Goal: Task Accomplishment & Management: Manage account settings

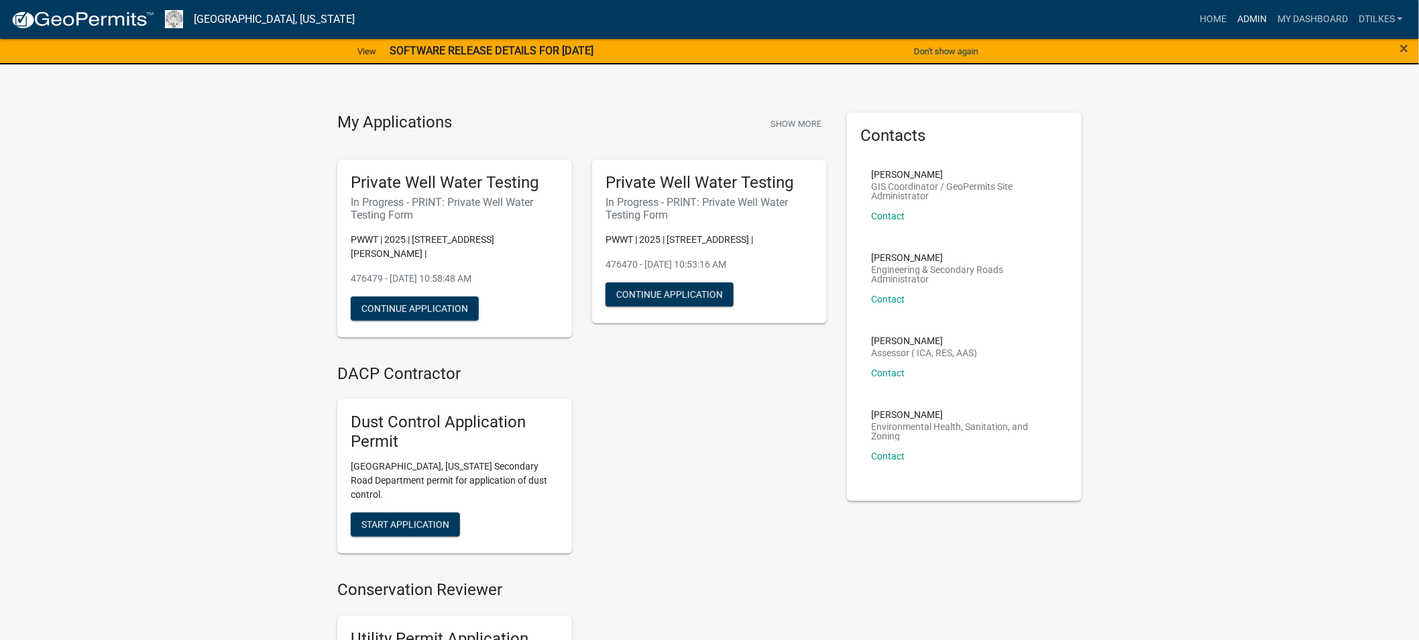
click at [1247, 17] on link "Admin" at bounding box center [1252, 19] width 40 height 25
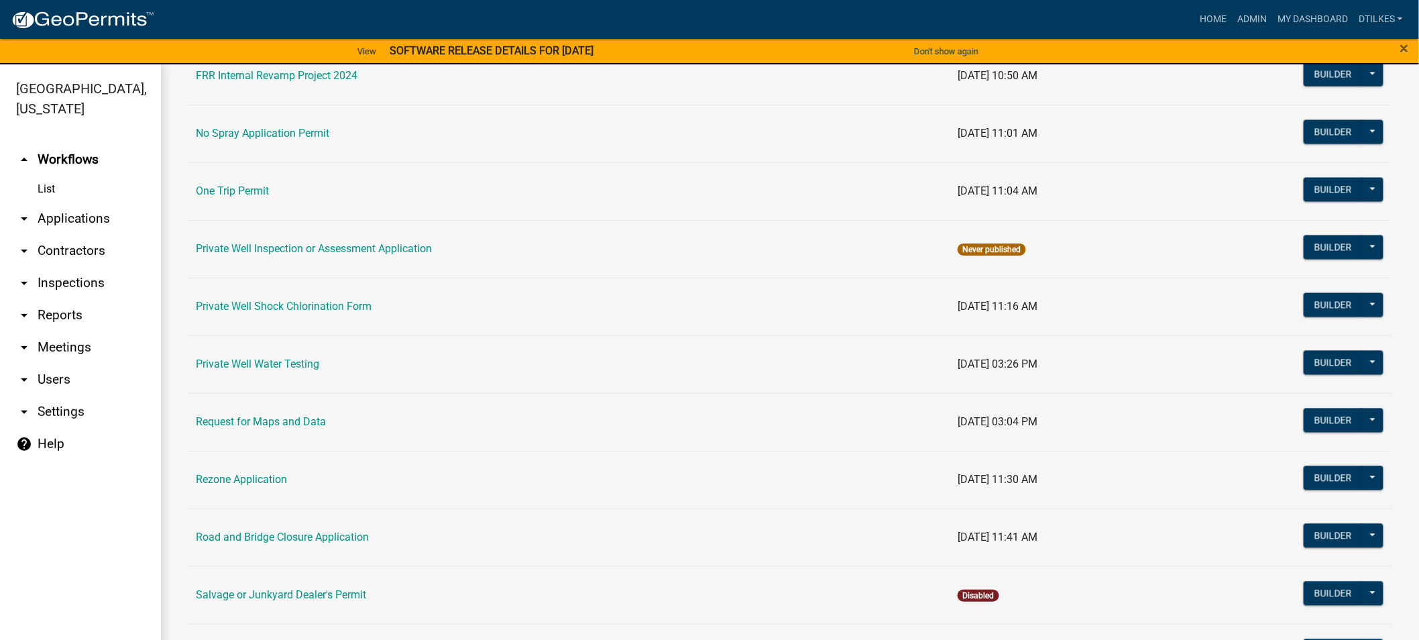
scroll to position [1192, 0]
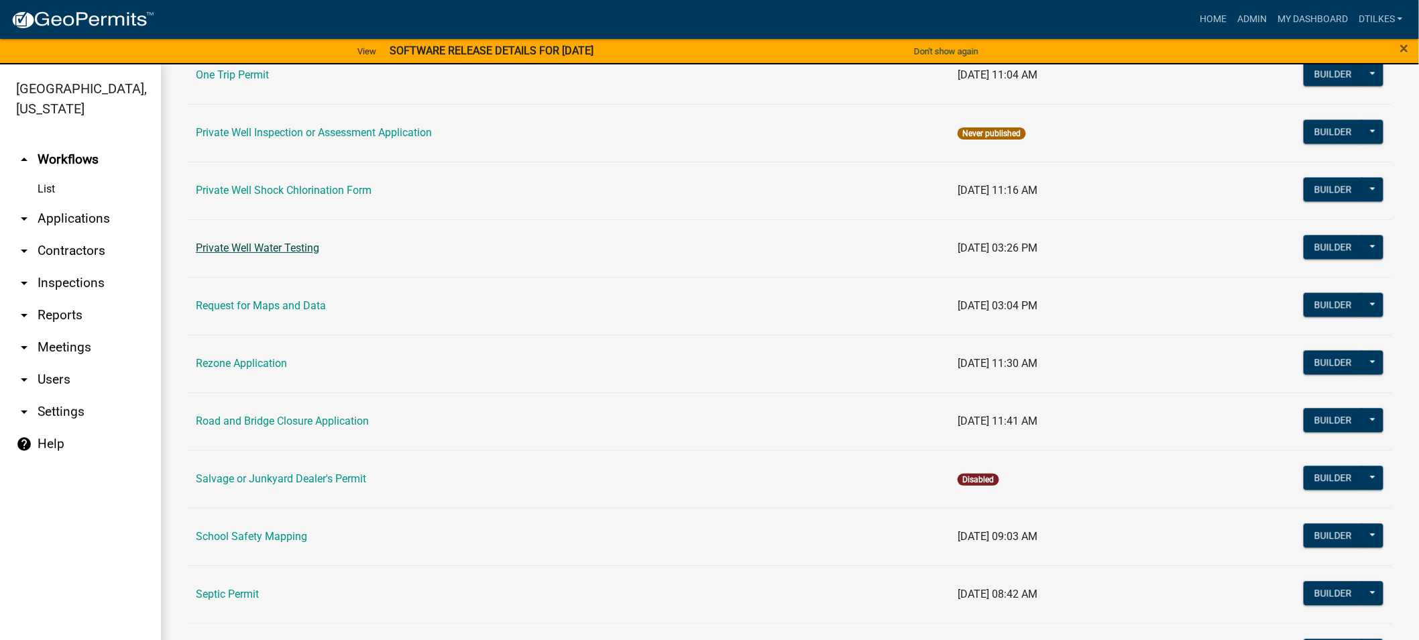
click at [249, 246] on link "Private Well Water Testing" at bounding box center [257, 247] width 123 height 13
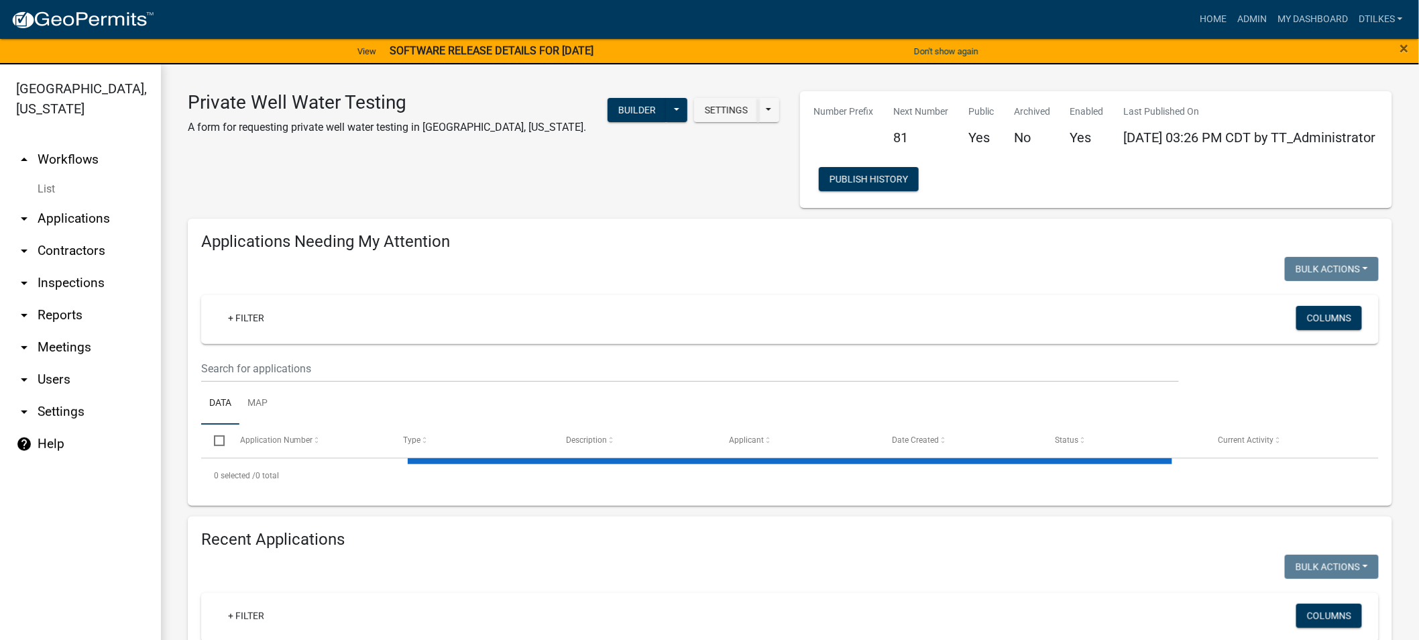
select select "2: 50"
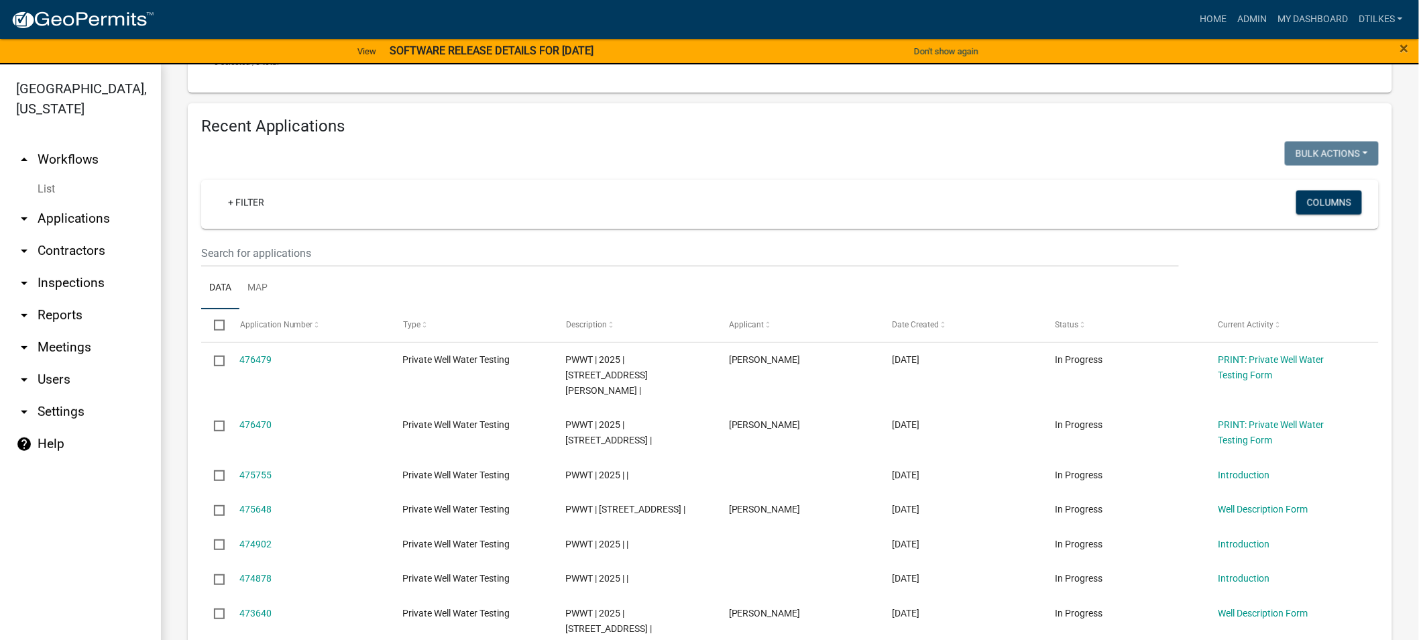
scroll to position [745, 0]
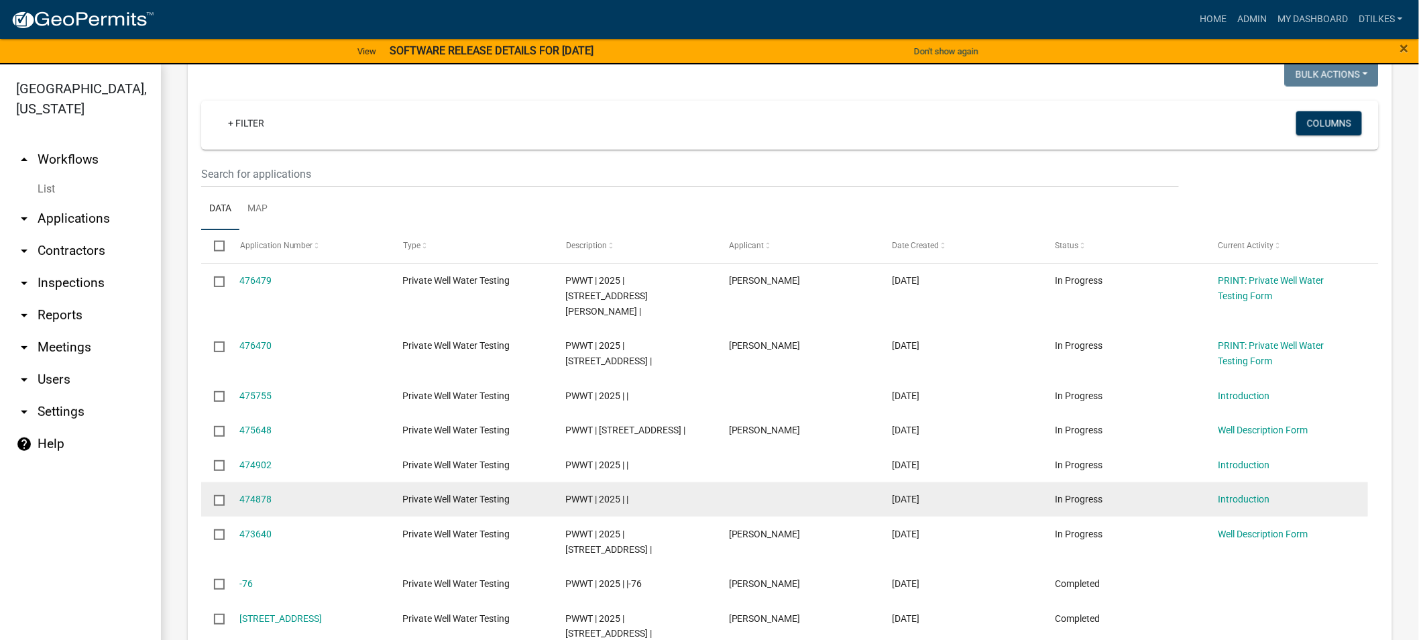
click at [219, 495] on input "checkbox" at bounding box center [218, 499] width 9 height 9
checkbox input "true"
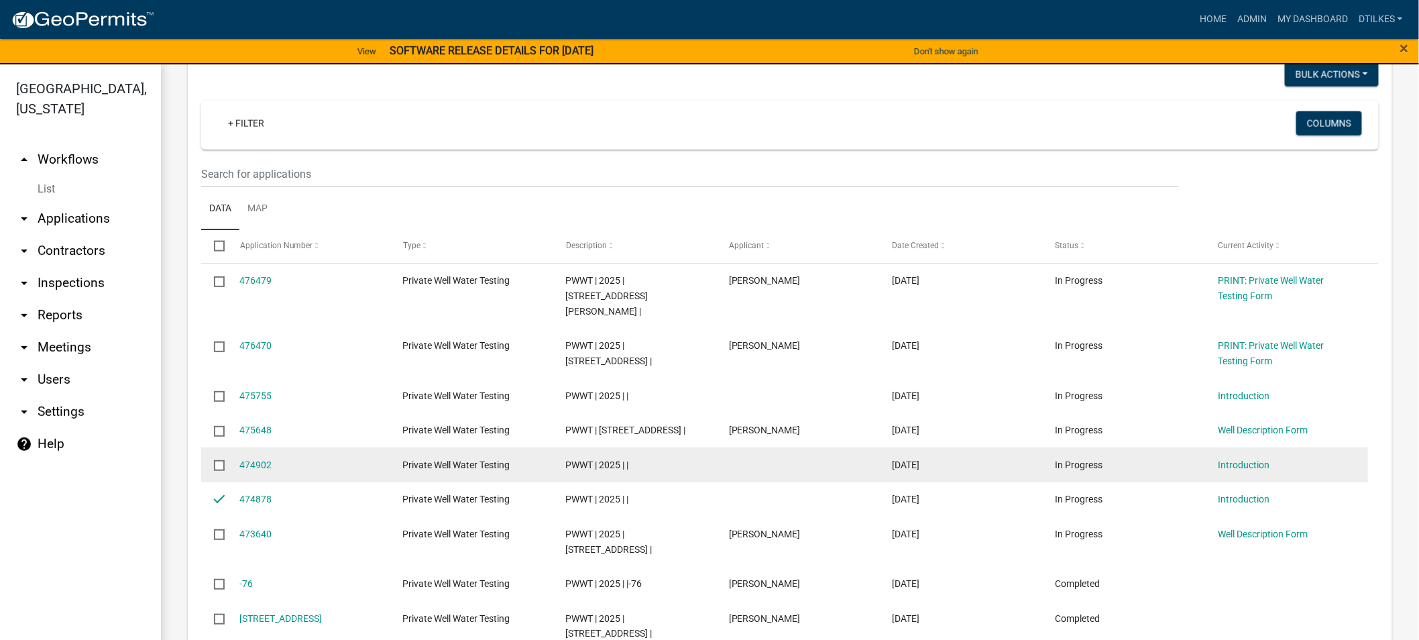
click at [213, 449] on datatable-body-cell at bounding box center [213, 464] width 25 height 35
click at [219, 460] on input "checkbox" at bounding box center [218, 464] width 9 height 9
checkbox input "true"
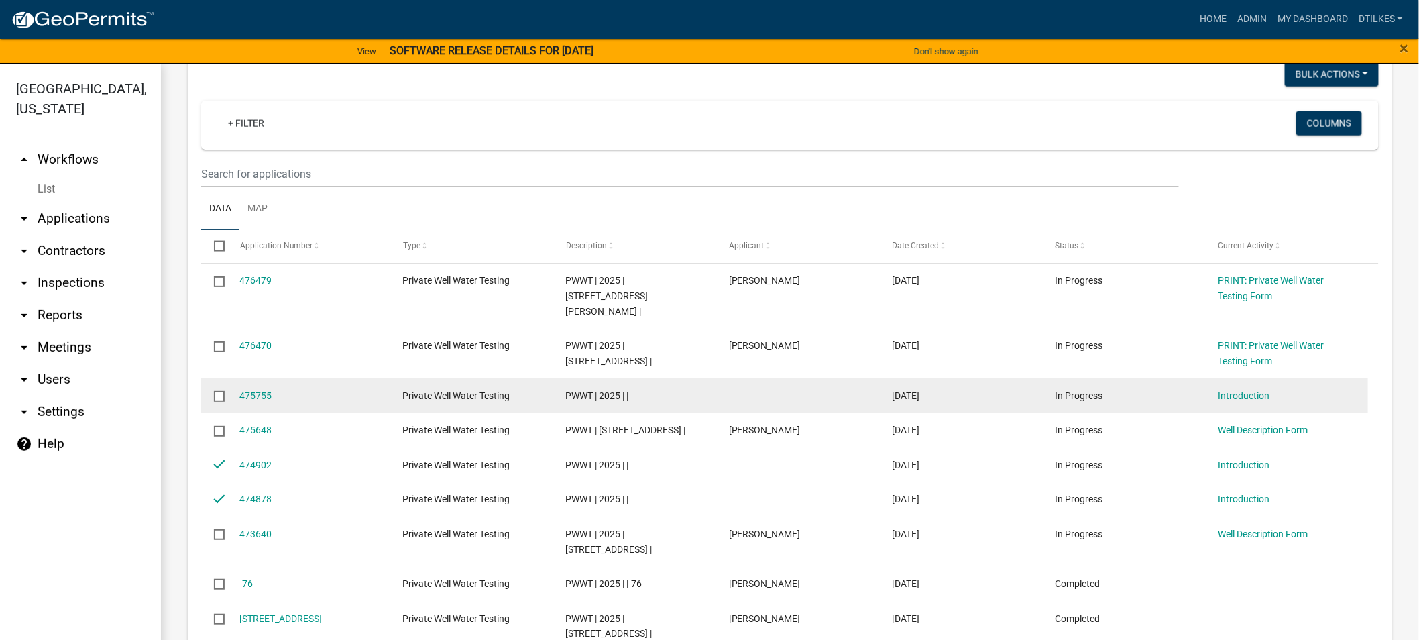
click at [220, 391] on input "checkbox" at bounding box center [218, 395] width 9 height 9
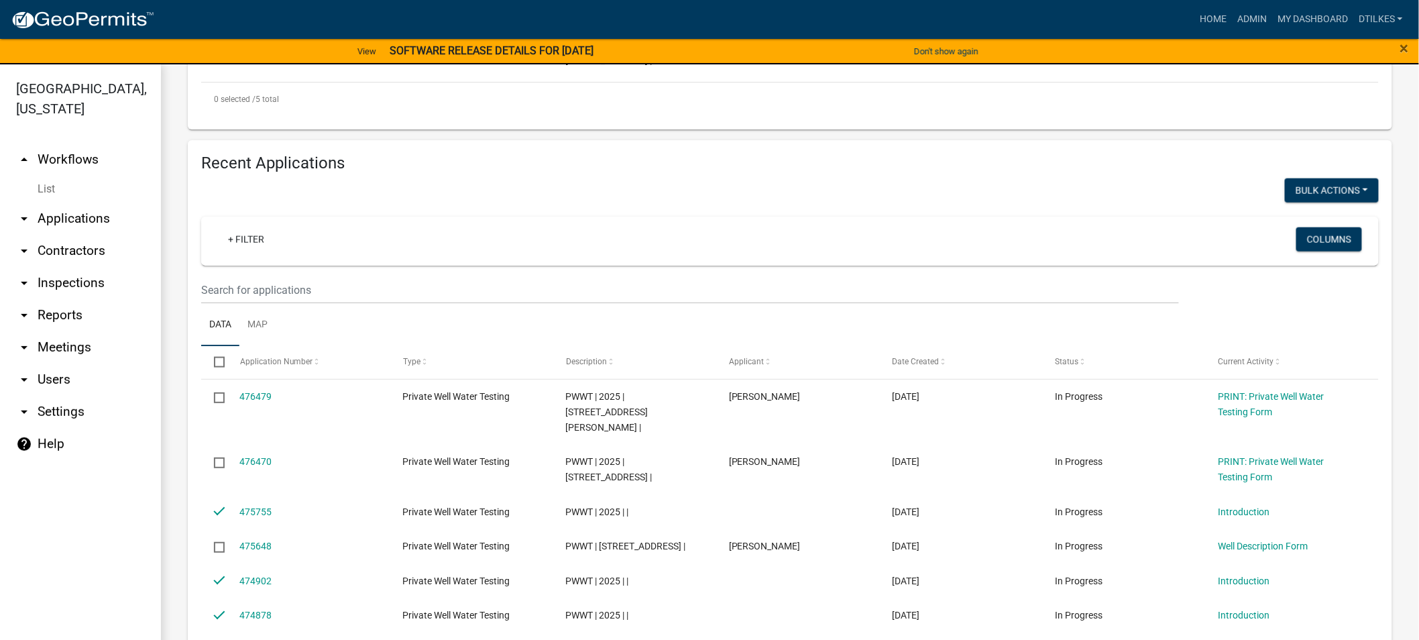
scroll to position [596, 0]
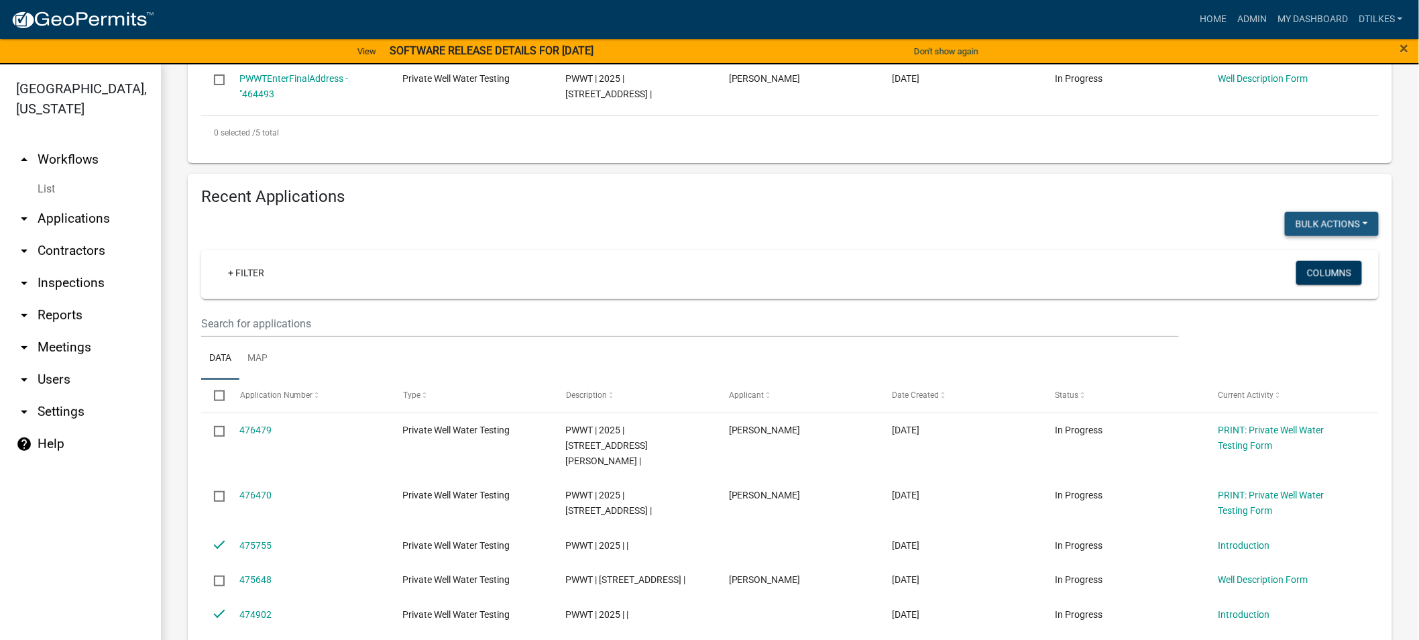
click at [1289, 212] on button "Bulk Actions" at bounding box center [1332, 224] width 94 height 24
click at [1280, 249] on button "Void" at bounding box center [1325, 259] width 107 height 32
checkbox input "false"
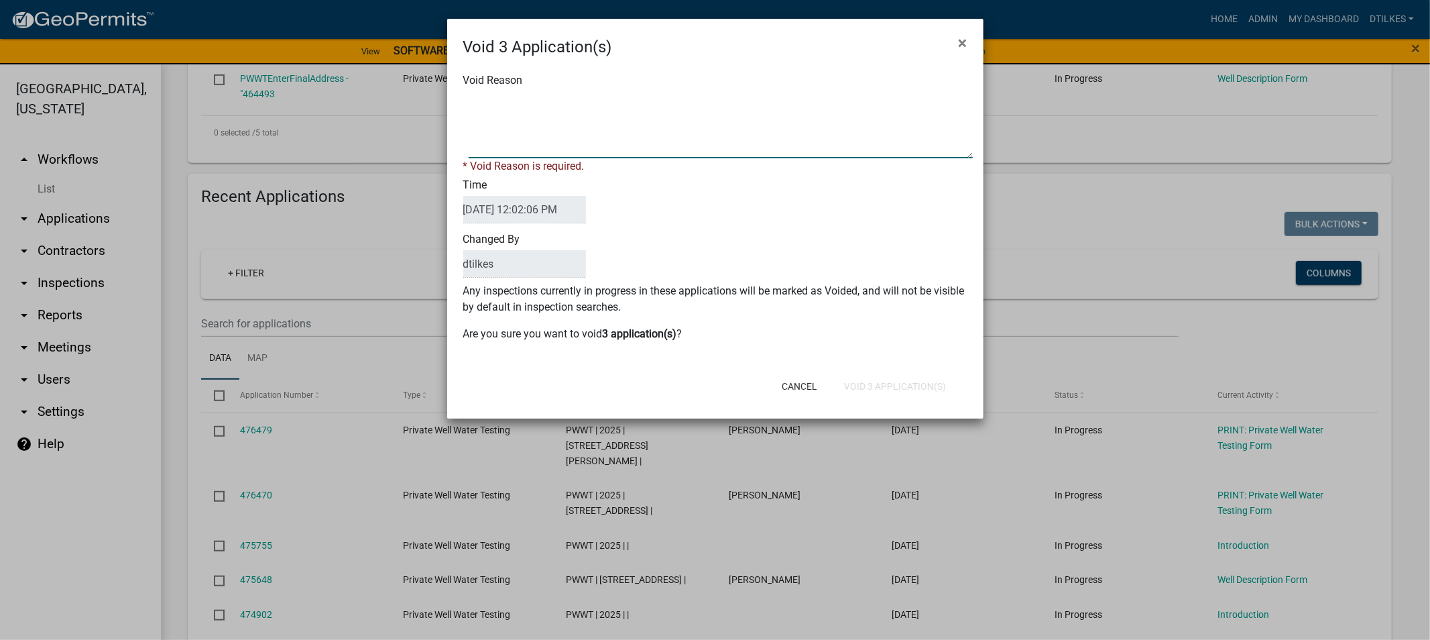
click at [495, 144] on textarea "Void Reason" at bounding box center [721, 124] width 504 height 67
type textarea "no data"
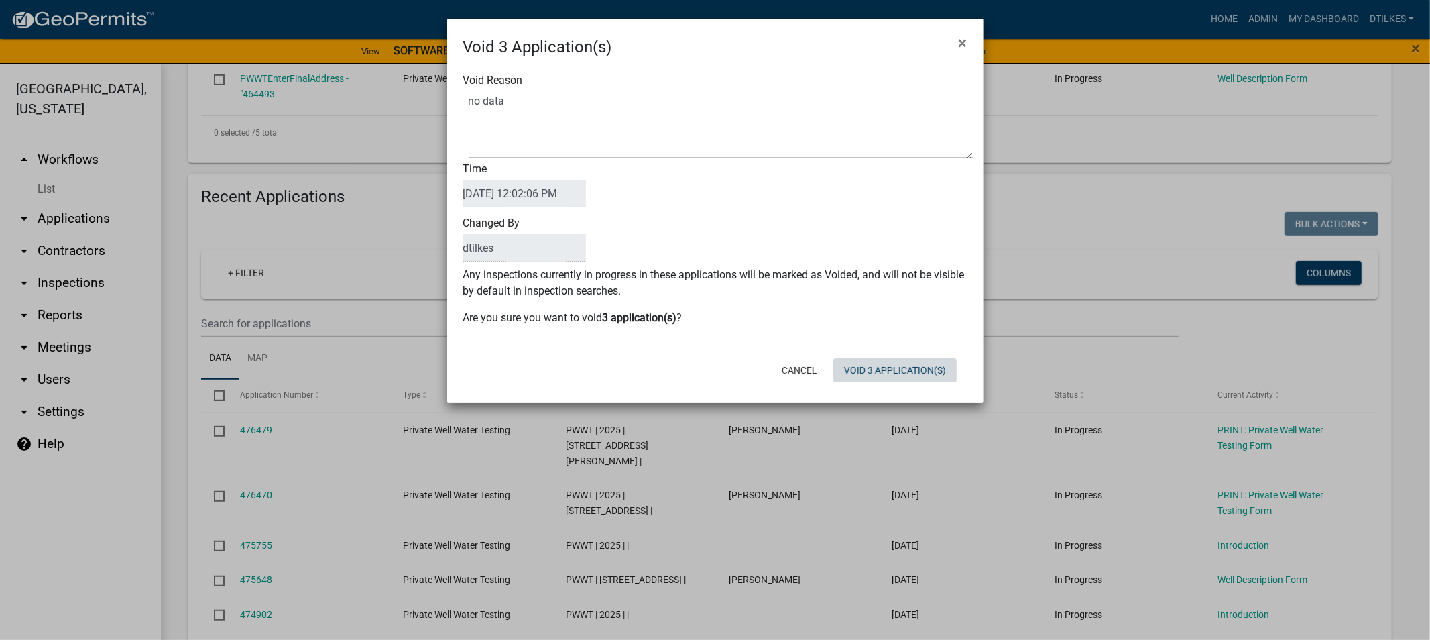
click at [876, 385] on div "Cancel Void 3 Application(s)" at bounding box center [803, 370] width 331 height 35
click at [883, 370] on button "Void 3 Application(s)" at bounding box center [895, 370] width 123 height 24
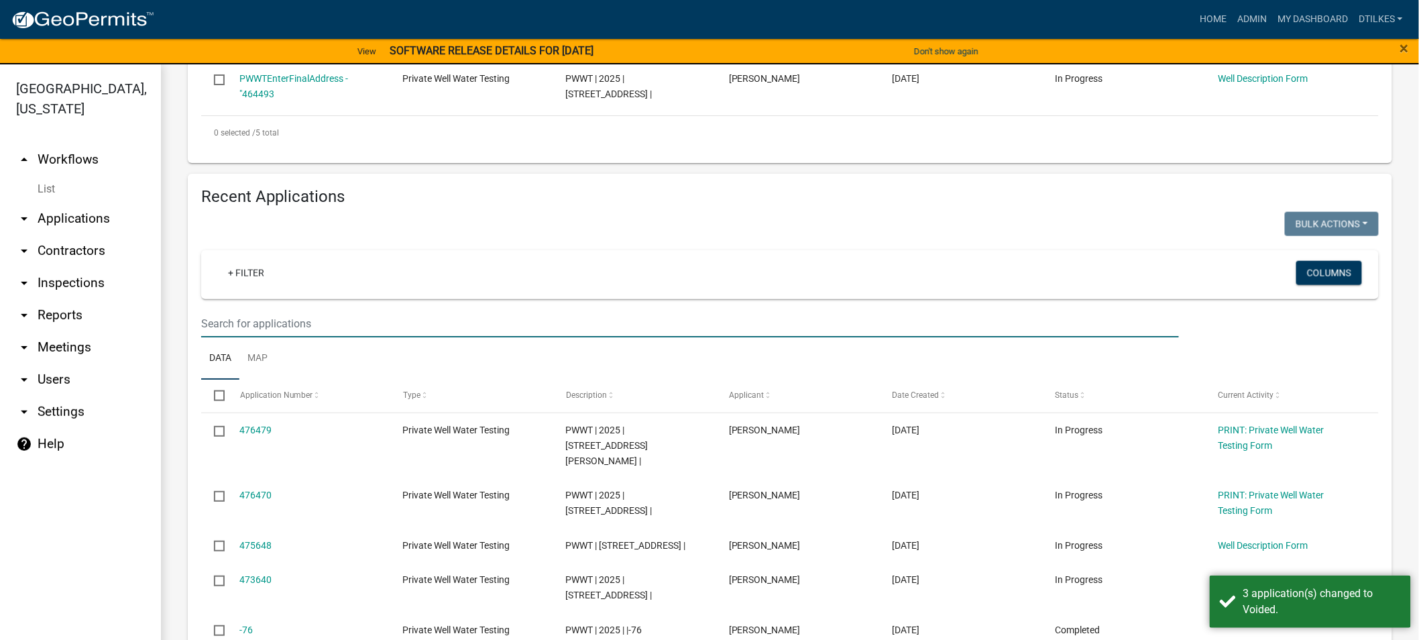
click at [231, 311] on input "text" at bounding box center [690, 323] width 978 height 27
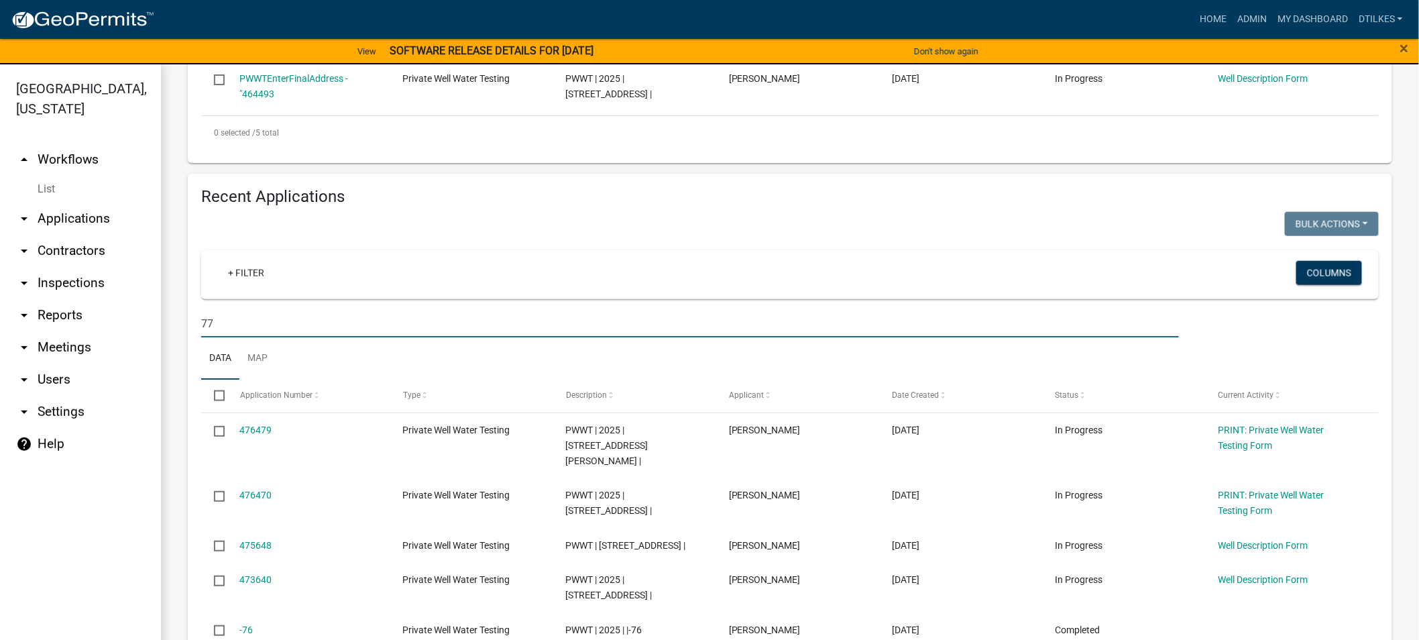
type input "774"
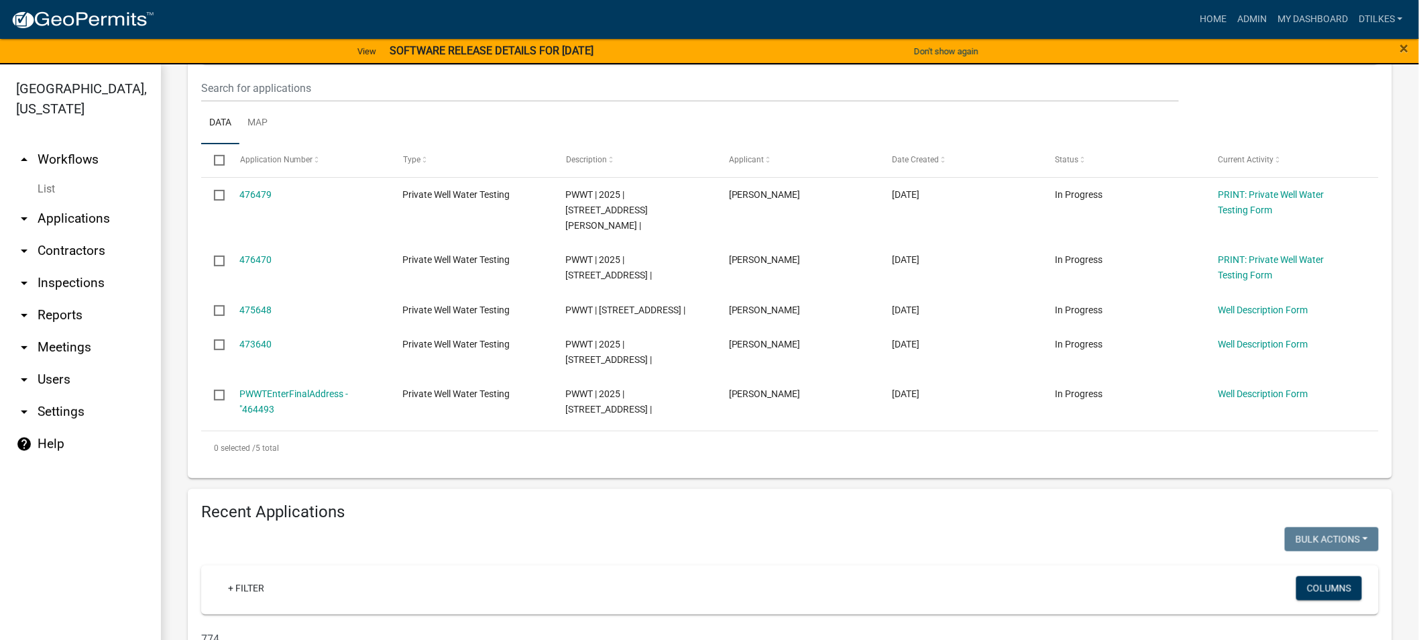
scroll to position [280, 0]
drag, startPoint x: 225, startPoint y: 622, endPoint x: 184, endPoint y: 624, distance: 41.6
select select "2: 50"
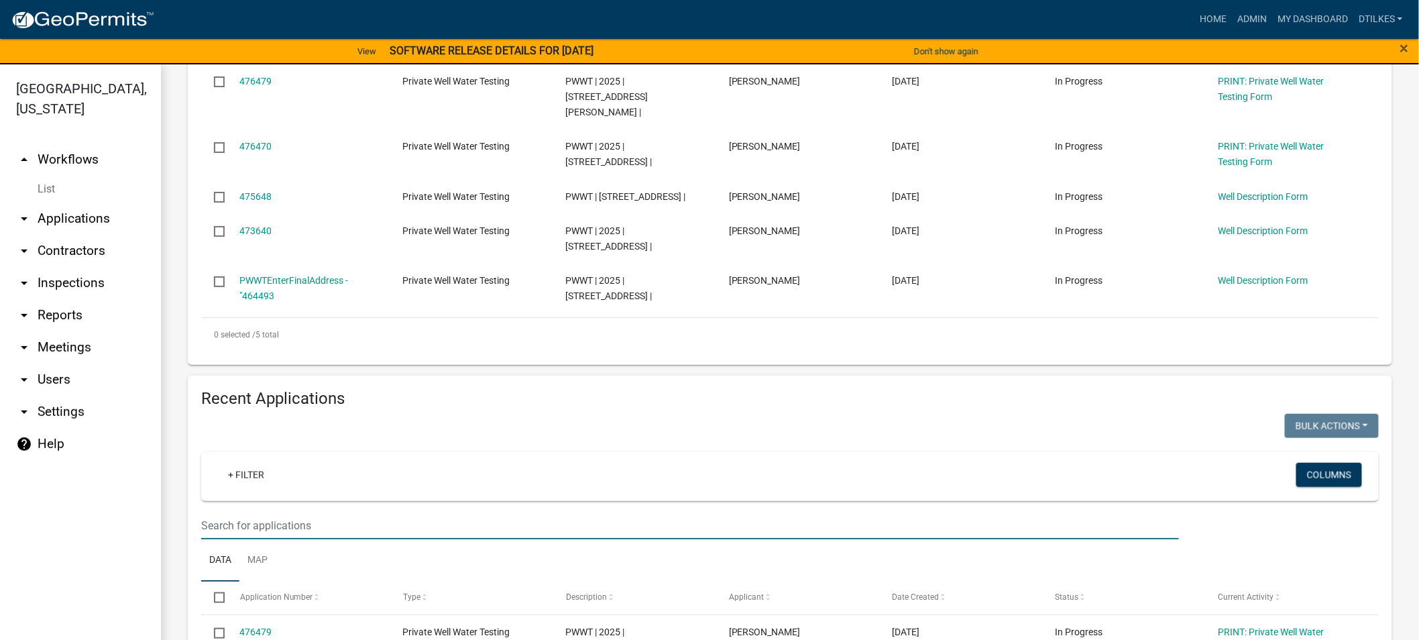
scroll to position [149, 0]
